Goal: Task Accomplishment & Management: Manage account settings

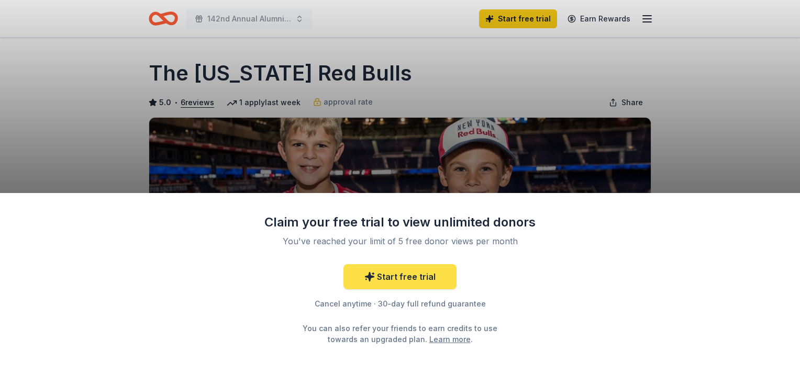
click at [428, 284] on link "Start free trial" at bounding box center [399, 276] width 113 height 25
click at [385, 281] on link "Start free trial" at bounding box center [399, 276] width 113 height 25
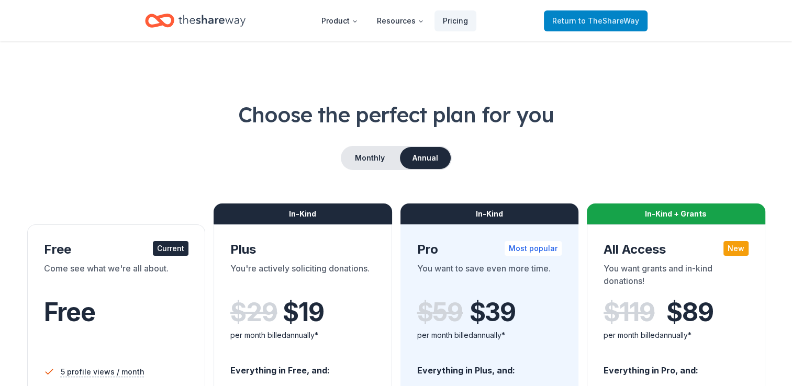
click at [586, 26] on span "Return to TheShareWay" at bounding box center [595, 21] width 87 height 13
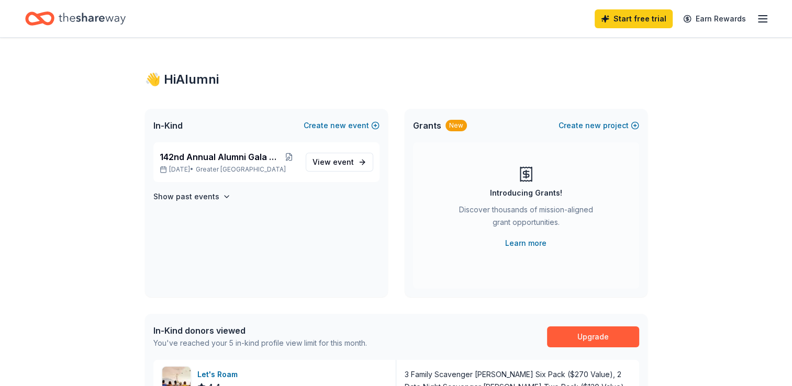
click at [752, 16] on div "Start free trial Earn Rewards" at bounding box center [682, 18] width 174 height 25
click at [768, 20] on icon "button" at bounding box center [762, 19] width 13 height 13
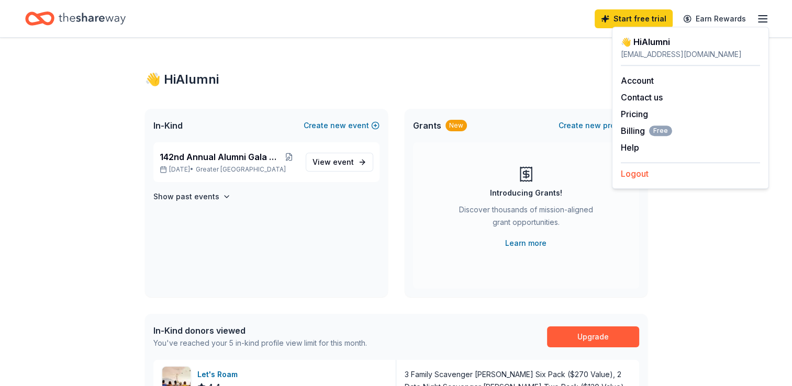
click at [647, 172] on button "Logout" at bounding box center [635, 173] width 28 height 13
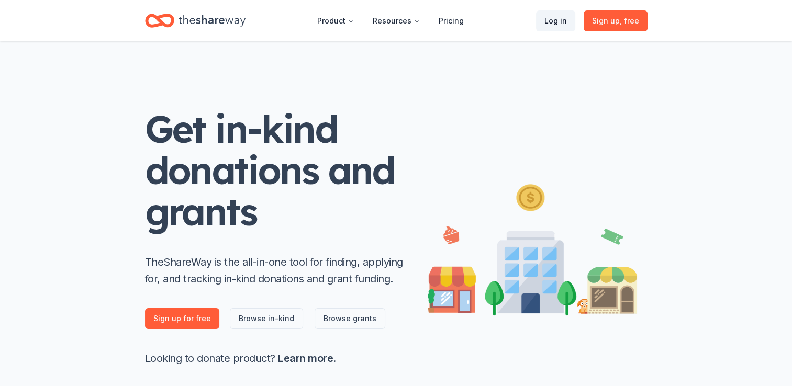
click at [565, 18] on link "Log in" at bounding box center [555, 20] width 39 height 21
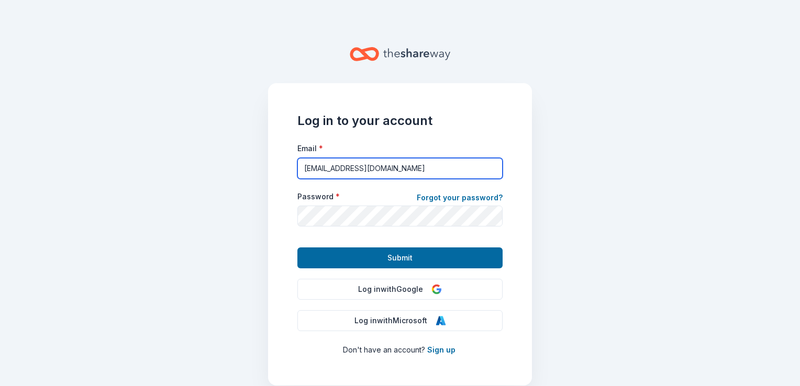
click at [394, 167] on input "[EMAIL_ADDRESS][DOMAIN_NAME]" at bounding box center [399, 168] width 205 height 21
click at [322, 169] on input "[EMAIL_ADDRESS][DOMAIN_NAME]" at bounding box center [399, 168] width 205 height 21
type input "[EMAIL_ADDRESS][DOMAIN_NAME]"
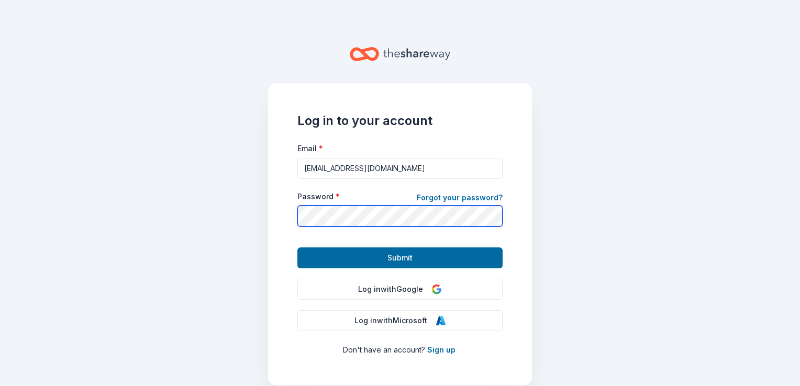
click at [297, 248] on button "Submit" at bounding box center [399, 258] width 205 height 21
